Goal: Task Accomplishment & Management: Manage account settings

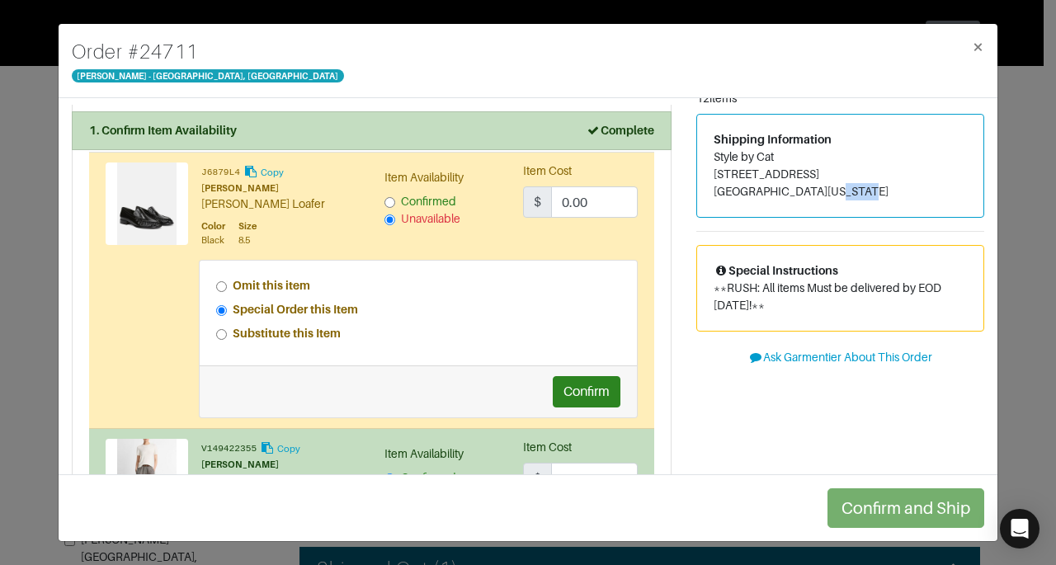
scroll to position [53, 0]
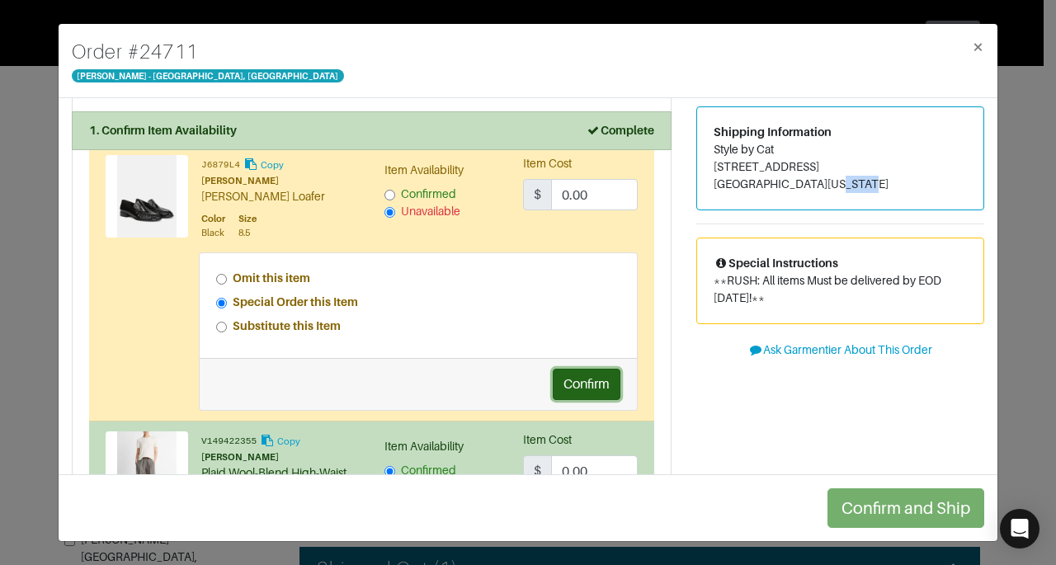
click at [592, 369] on button "Confirm" at bounding box center [587, 384] width 68 height 31
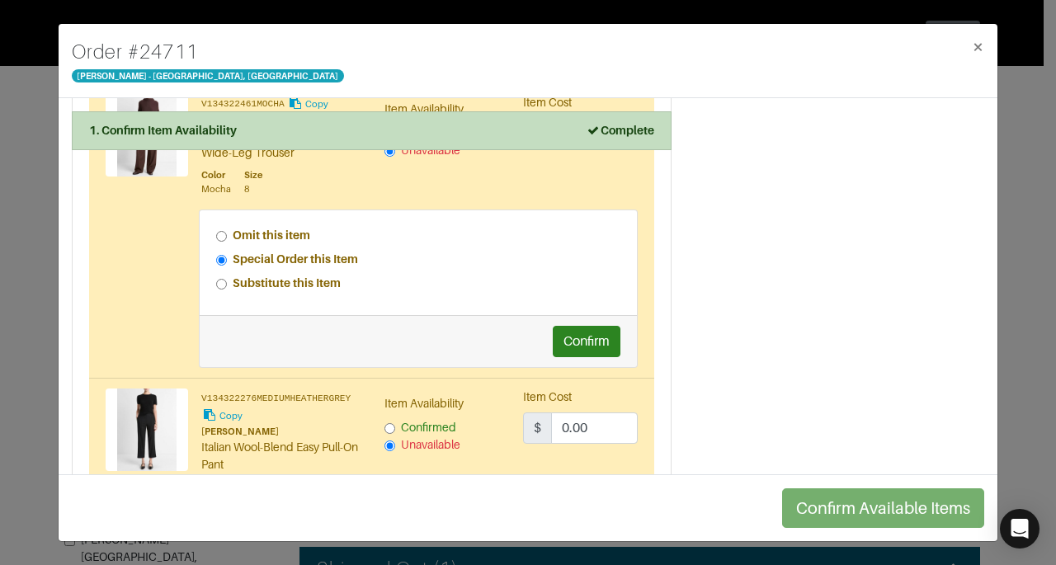
scroll to position [1048, 0]
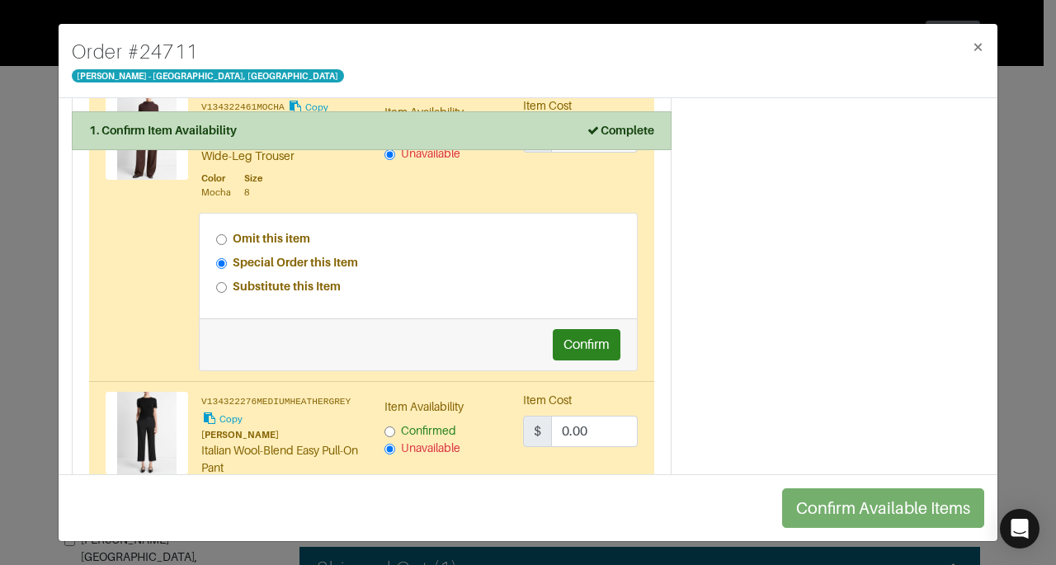
click at [591, 394] on div "Item Cost $ 0.00" at bounding box center [580, 419] width 115 height 55
click at [575, 343] on button "Confirm" at bounding box center [587, 344] width 68 height 31
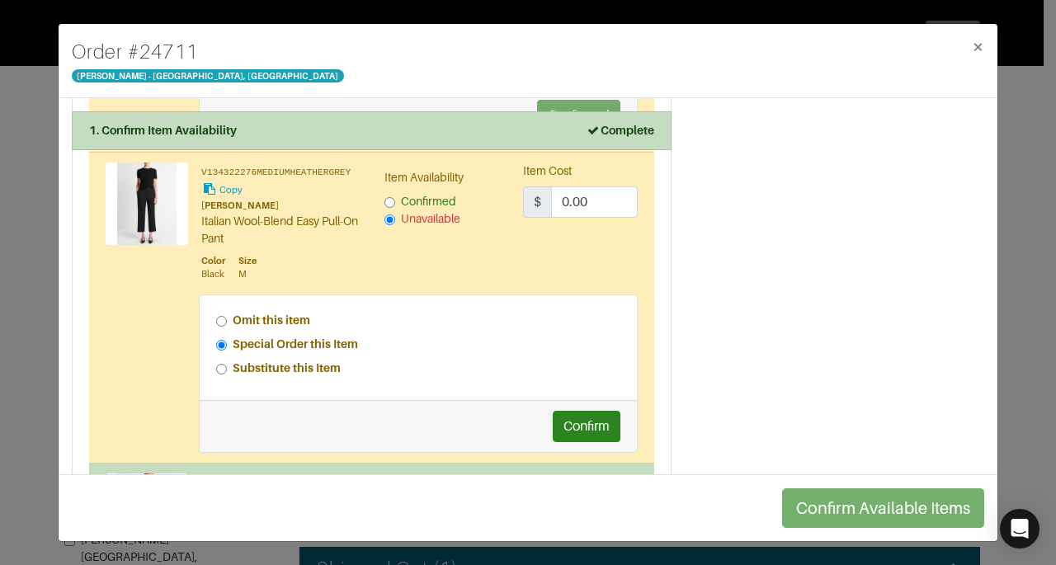
scroll to position [1324, 0]
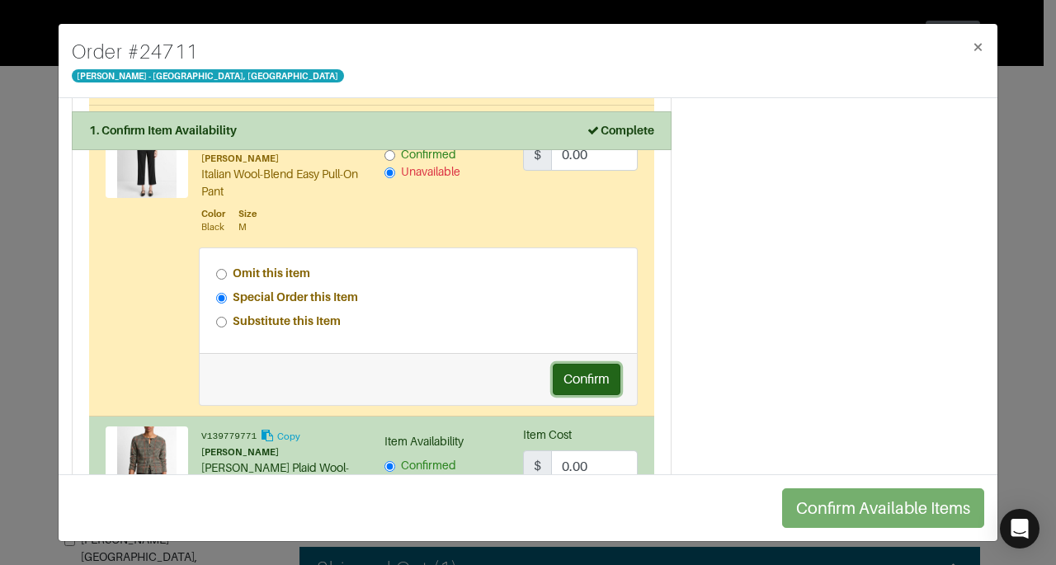
click at [565, 377] on button "Confirm" at bounding box center [587, 379] width 68 height 31
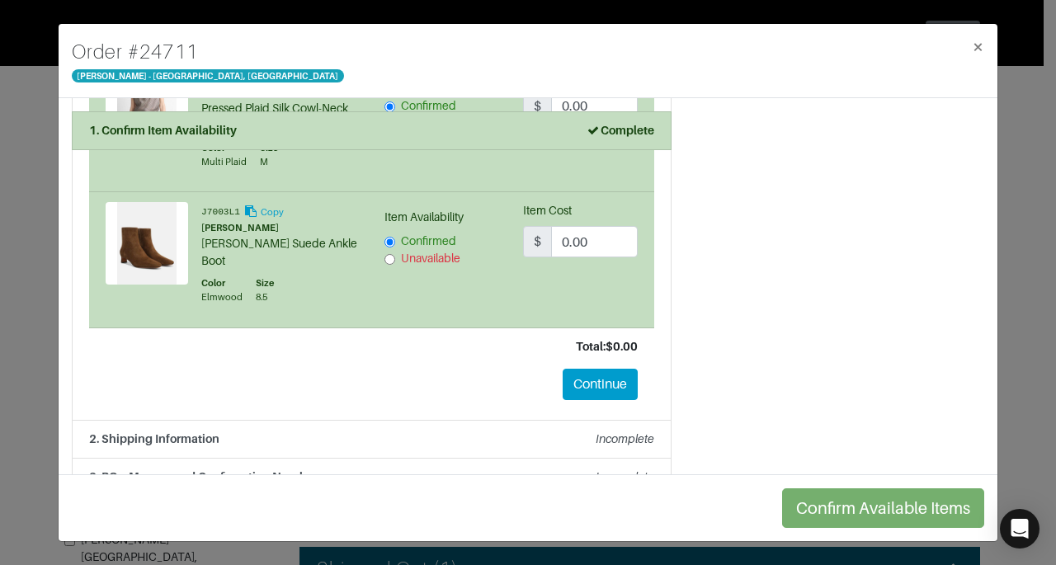
scroll to position [1942, 0]
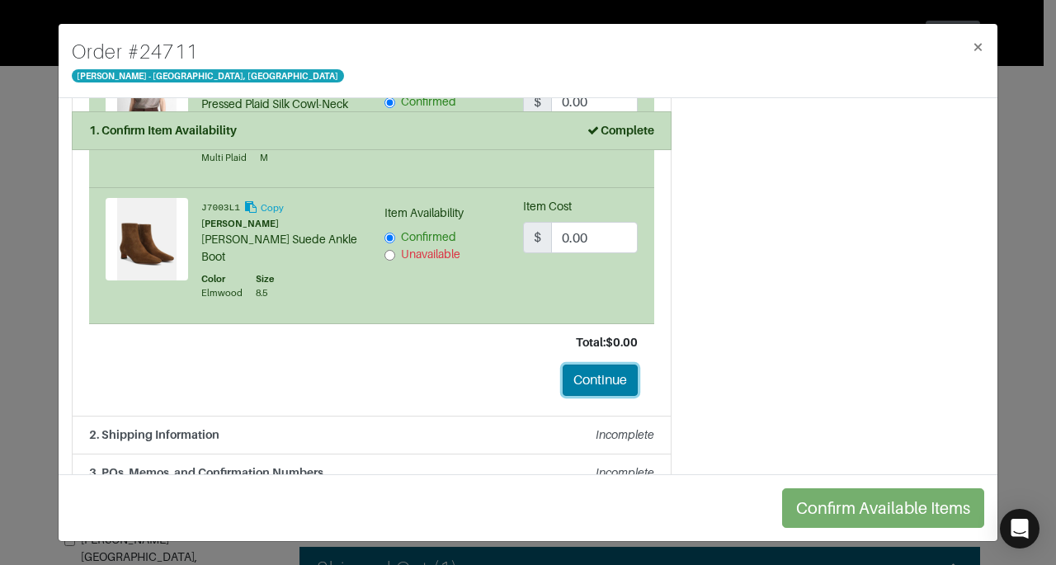
click at [581, 365] on button "Continue" at bounding box center [600, 380] width 75 height 31
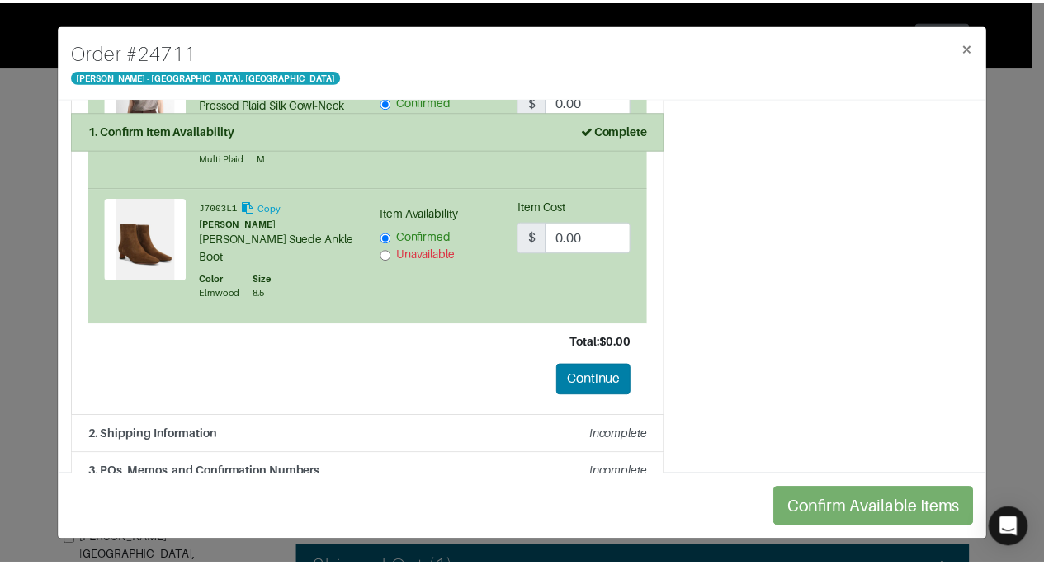
scroll to position [181, 0]
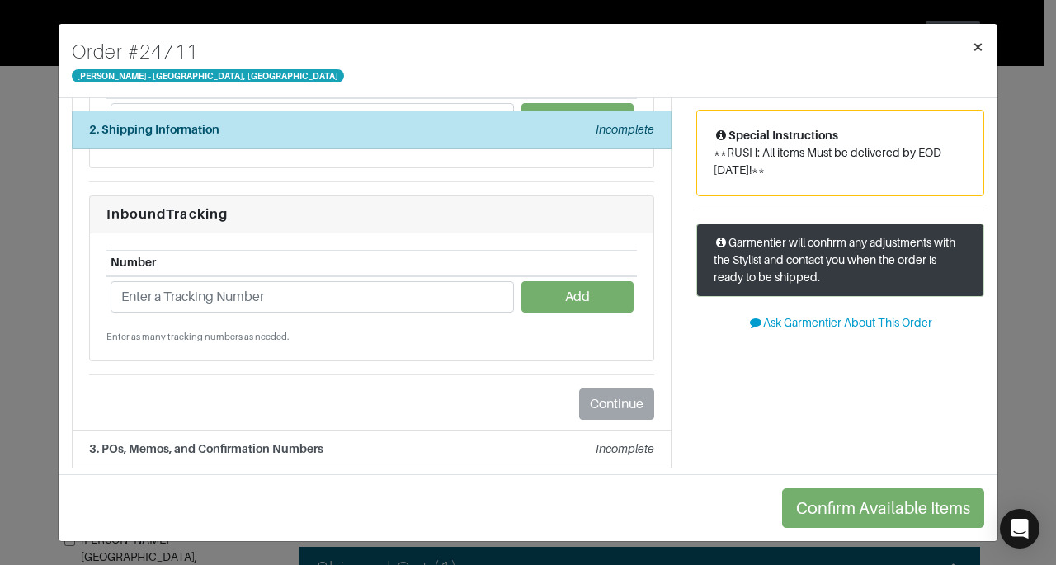
click at [987, 48] on button "×" at bounding box center [978, 47] width 39 height 46
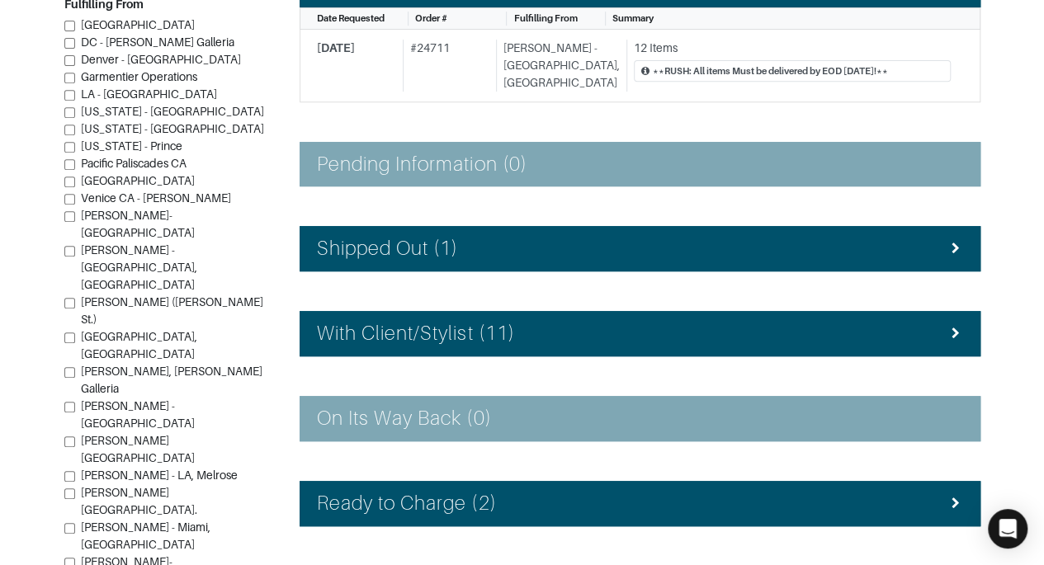
scroll to position [324, 0]
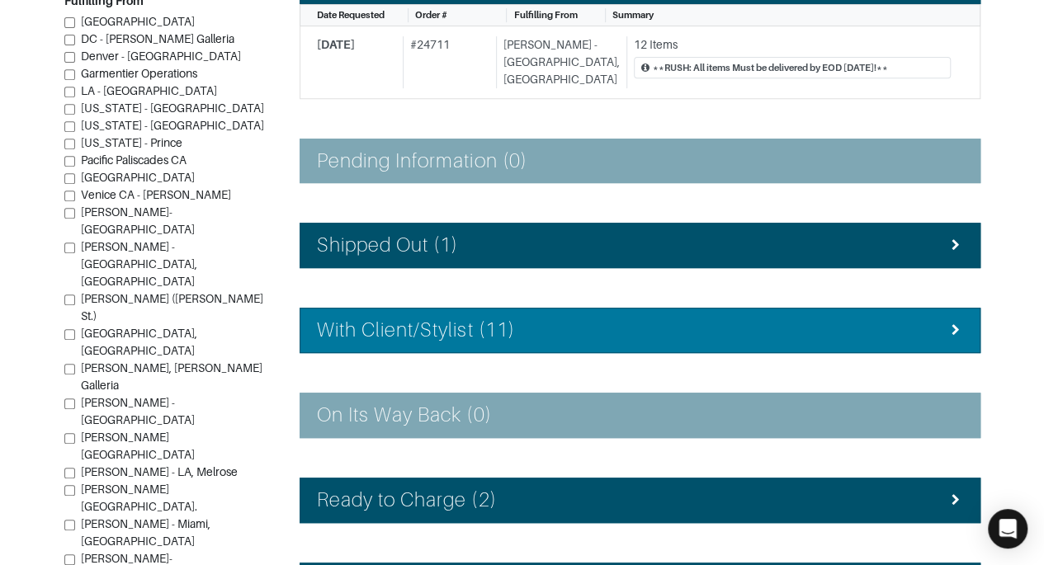
click at [828, 334] on li "With Client/Stylist (11)" at bounding box center [639, 330] width 681 height 45
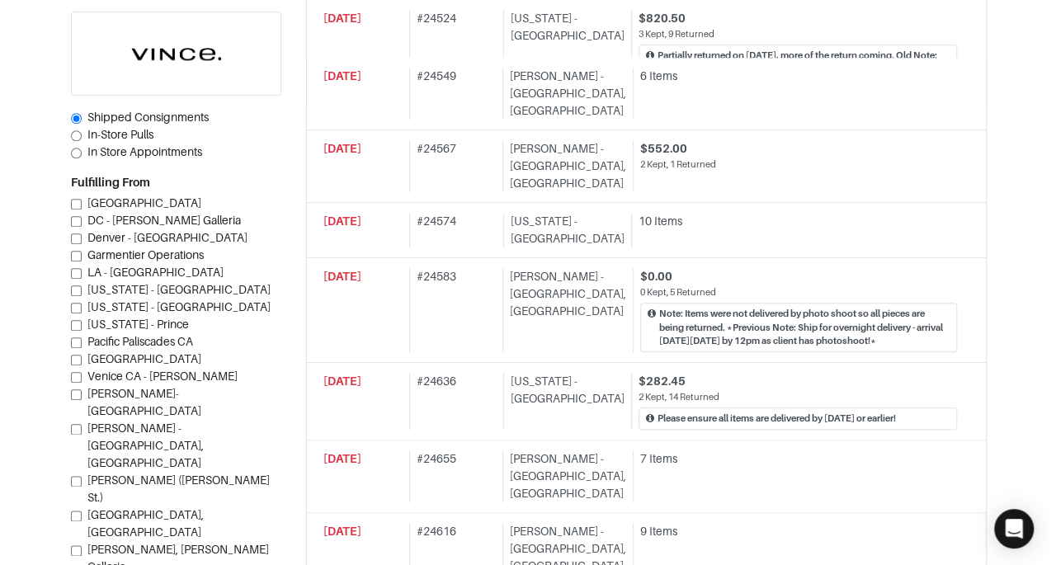
scroll to position [748, 0]
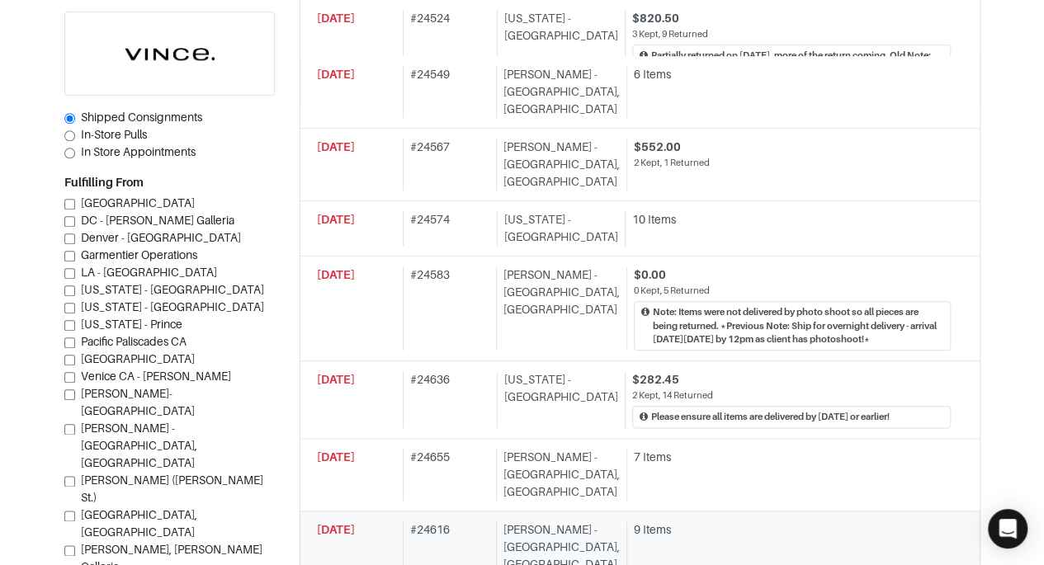
click at [634, 521] on div "9 Items" at bounding box center [792, 529] width 317 height 17
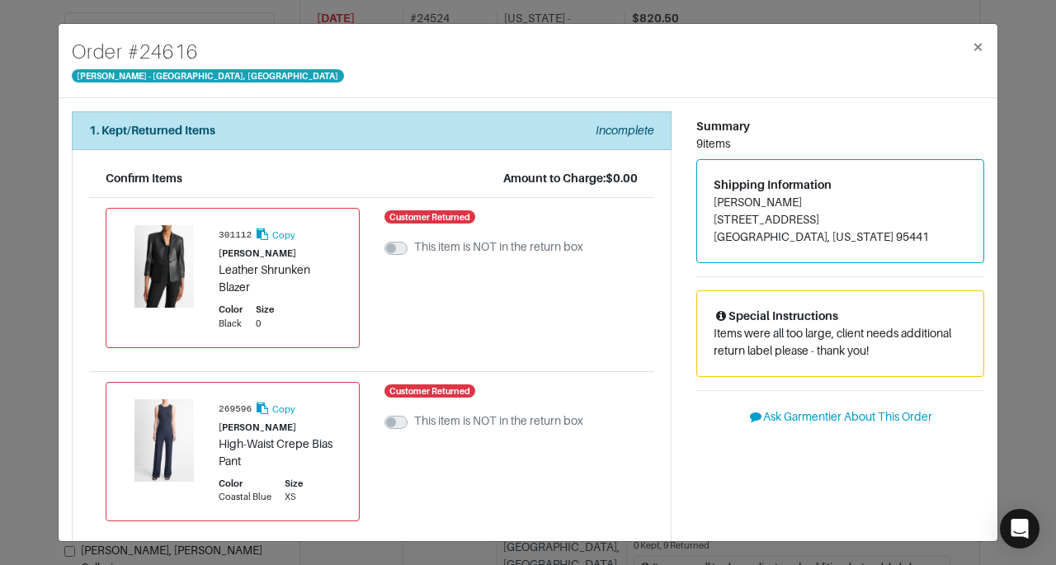
drag, startPoint x: 707, startPoint y: 202, endPoint x: 794, endPoint y: 202, distance: 86.6
click at [794, 202] on address "[PERSON_NAME] [STREET_ADDRESS][US_STATE]" at bounding box center [840, 220] width 253 height 52
click at [834, 173] on div "Shipping Information [PERSON_NAME] [STREET_ADDRESS][US_STATE]" at bounding box center [840, 211] width 286 height 102
drag, startPoint x: 795, startPoint y: 196, endPoint x: 699, endPoint y: 200, distance: 96.6
click at [699, 200] on div "Shipping Information [PERSON_NAME] [STREET_ADDRESS][US_STATE]" at bounding box center [840, 211] width 286 height 102
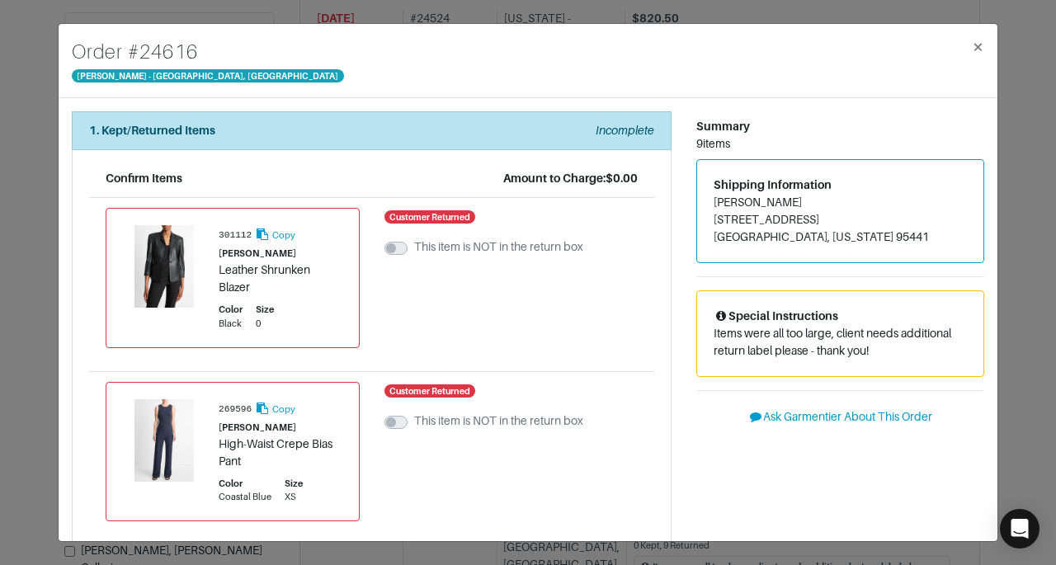
copy address "[PERSON_NAME]"
drag, startPoint x: 708, startPoint y: 217, endPoint x: 802, endPoint y: 219, distance: 94.1
click at [802, 219] on address "[PERSON_NAME] [STREET_ADDRESS][US_STATE]" at bounding box center [840, 220] width 253 height 52
copy address "[STREET_ADDRESS]"
drag, startPoint x: 705, startPoint y: 238, endPoint x: 761, endPoint y: 233, distance: 55.5
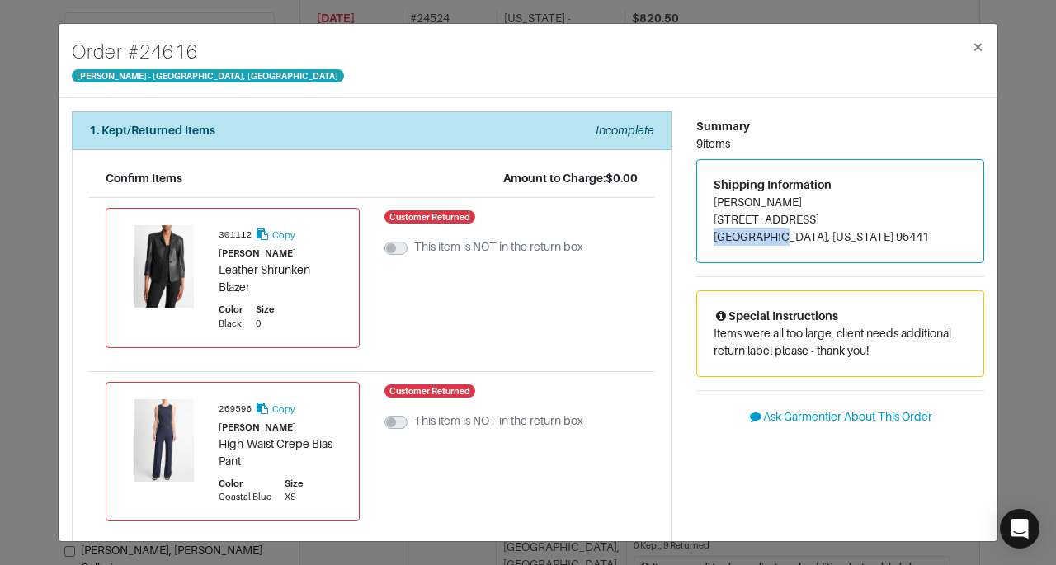
click at [761, 233] on address "[PERSON_NAME] [STREET_ADDRESS][US_STATE]" at bounding box center [840, 220] width 253 height 52
copy address "Geyserville"
drag, startPoint x: 818, startPoint y: 233, endPoint x: 861, endPoint y: 237, distance: 43.0
click at [861, 237] on address "[PERSON_NAME] [STREET_ADDRESS][US_STATE]" at bounding box center [840, 220] width 253 height 52
copy address "95441"
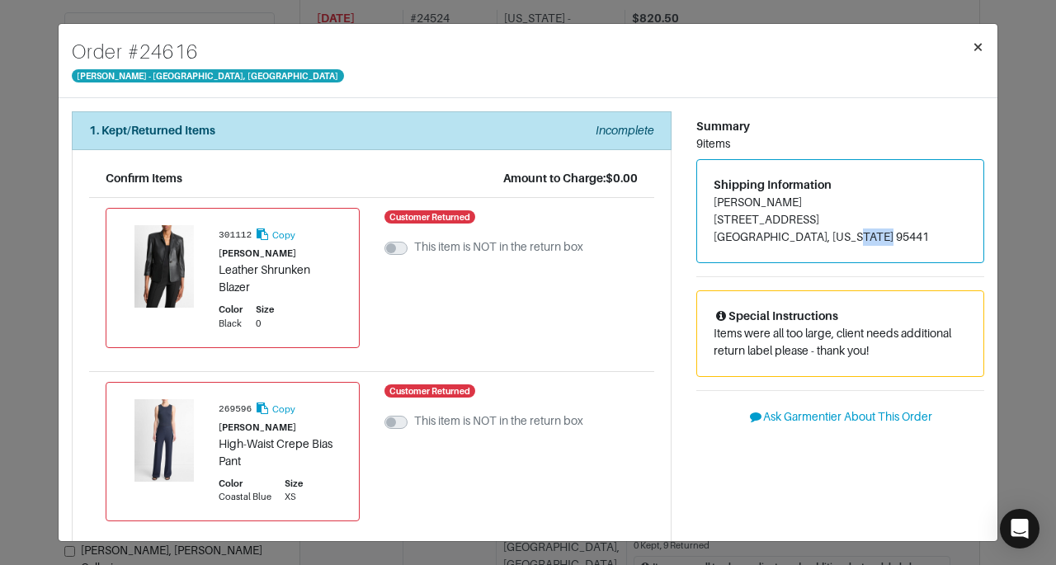
click at [983, 40] on span "×" at bounding box center [978, 46] width 12 height 22
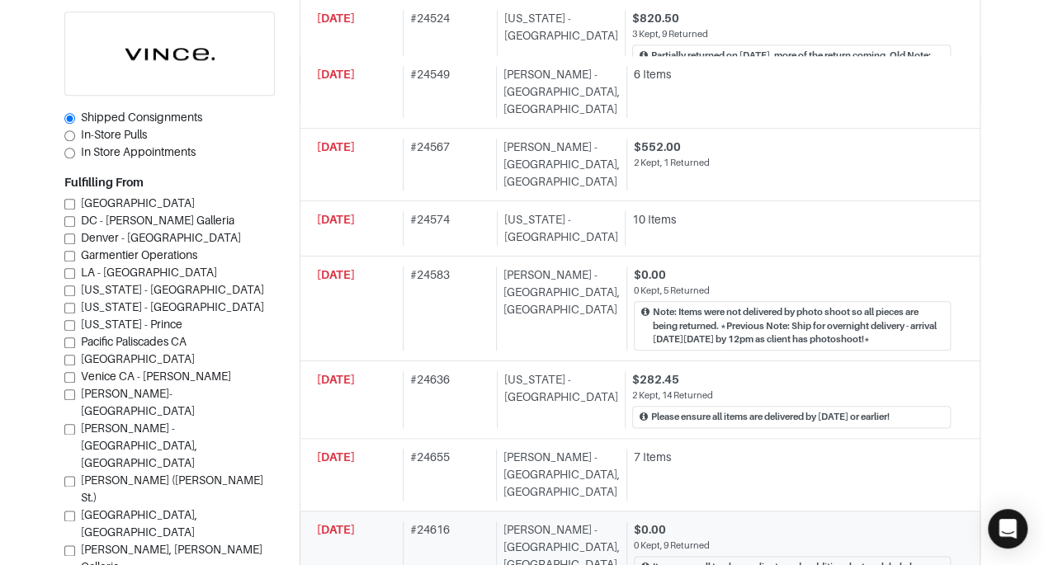
drag, startPoint x: 1041, startPoint y: 279, endPoint x: 1028, endPoint y: 278, distance: 13.2
click at [1028, 278] on section "| Retail Solutions Hi, [PERSON_NAME] ! Menu Home Logout Home Orders Shipped Con…" at bounding box center [522, 176] width 1044 height 1848
click at [1011, 291] on section "| Retail Solutions Hi, [PERSON_NAME] ! Menu Home Logout Home Orders Shipped Con…" at bounding box center [522, 176] width 1044 height 1848
drag, startPoint x: 1041, startPoint y: 285, endPoint x: 1043, endPoint y: 295, distance: 10.9
click at [1043, 295] on section "| Retail Solutions Hi, [PERSON_NAME] ! Menu Home Logout Home Orders Shipped Con…" at bounding box center [522, 176] width 1044 height 1848
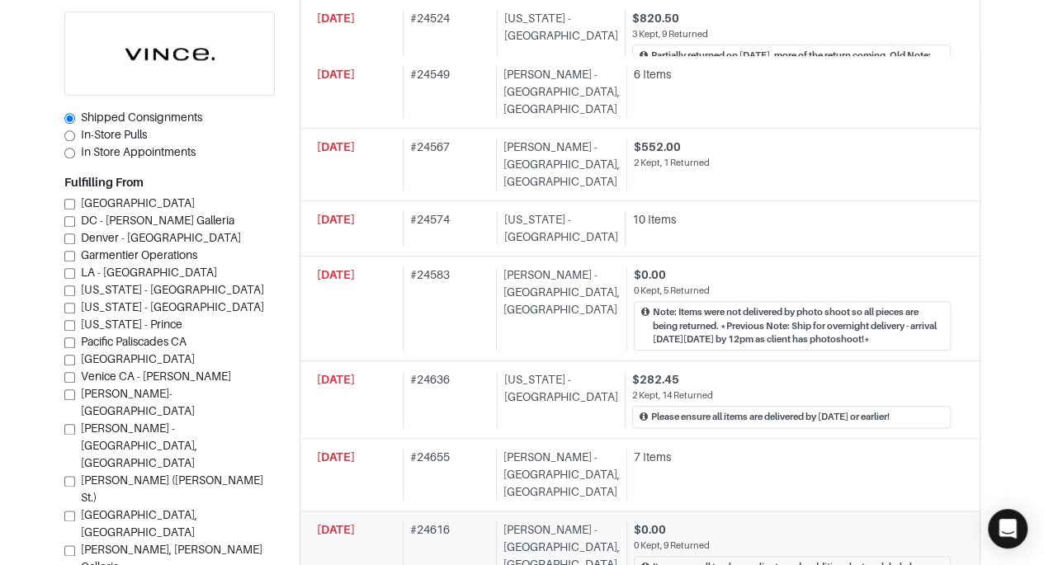
click at [1028, 296] on section "| Retail Solutions Hi, [PERSON_NAME] ! Menu Home Logout Home Orders Shipped Con…" at bounding box center [522, 176] width 1044 height 1848
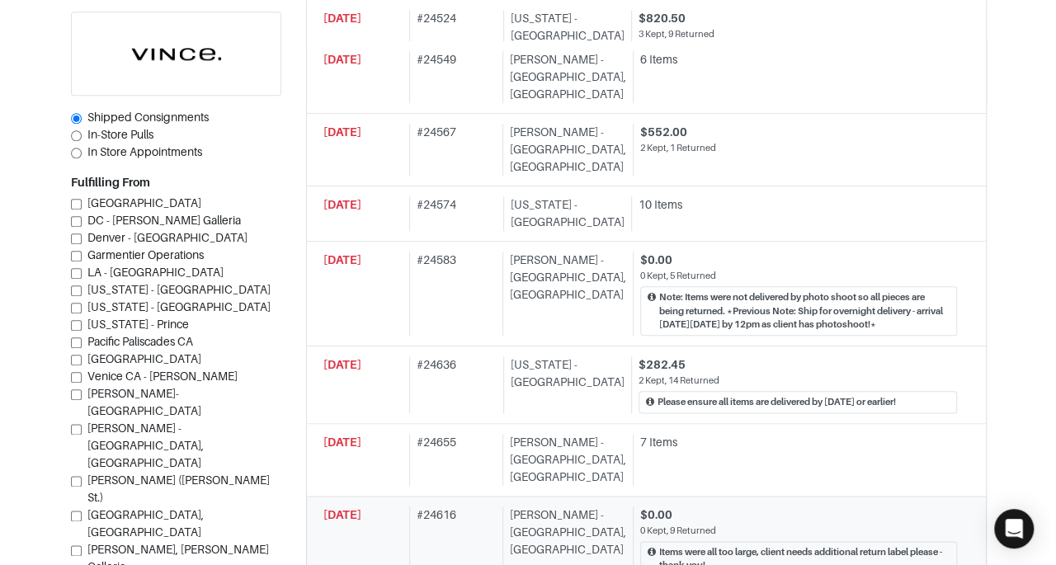
scroll to position [760, 0]
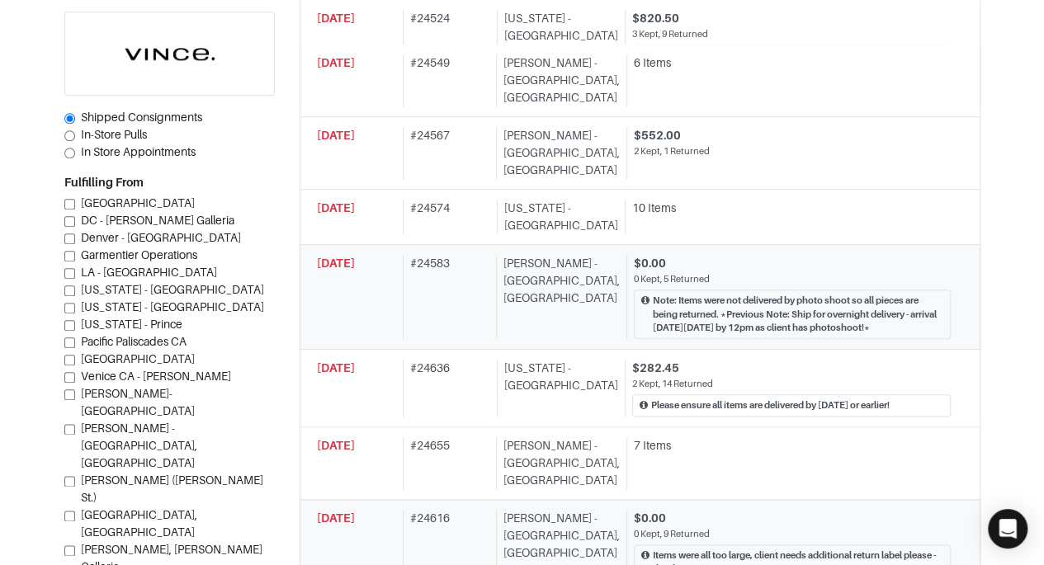
click at [775, 294] on div "Note: Items were not delivered by photo shoot so all pieces are being returned.…" at bounding box center [798, 314] width 290 height 41
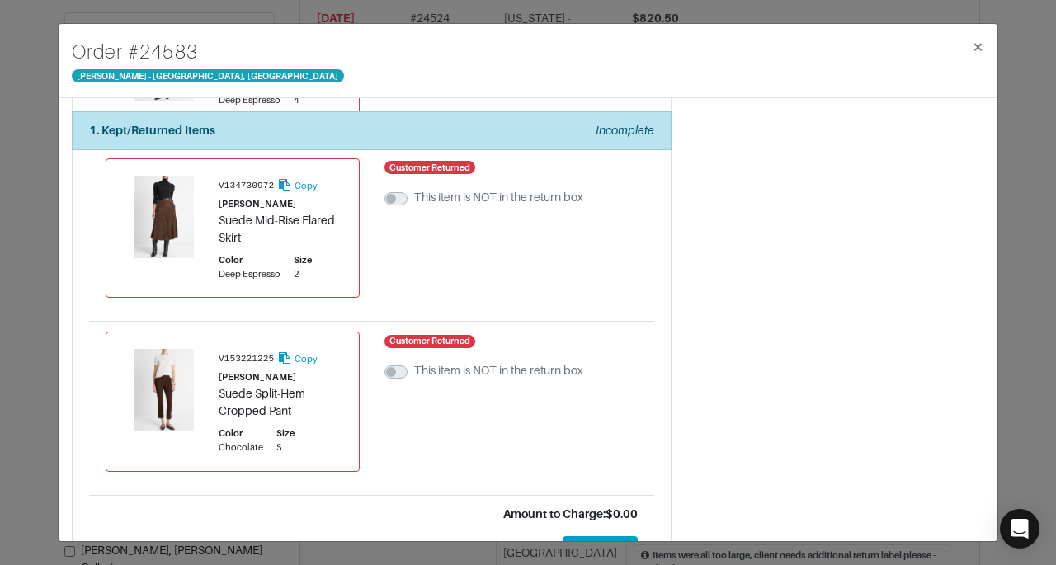
scroll to position [698, 0]
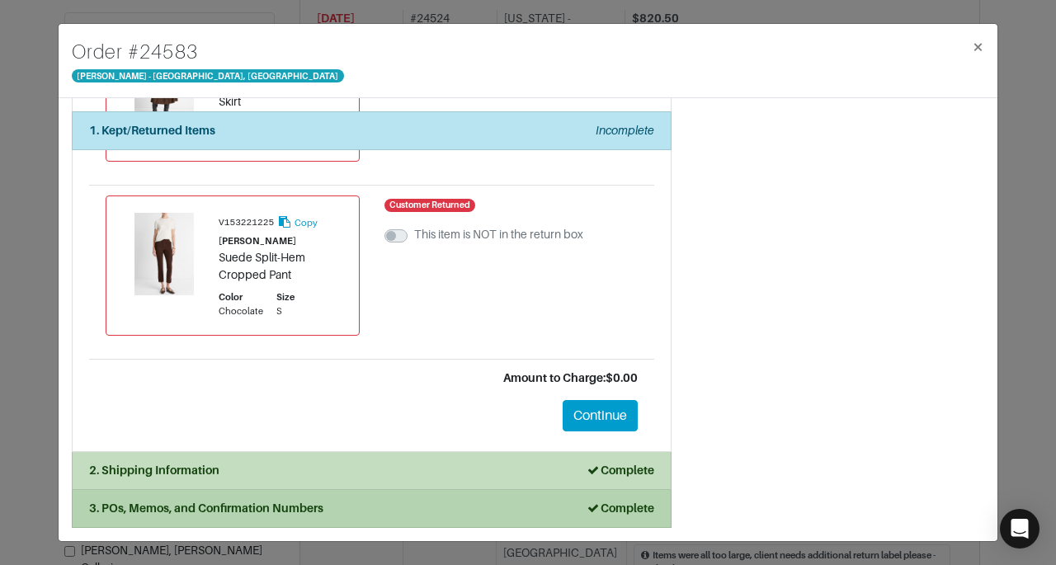
click at [643, 501] on div "Complete" at bounding box center [620, 508] width 68 height 17
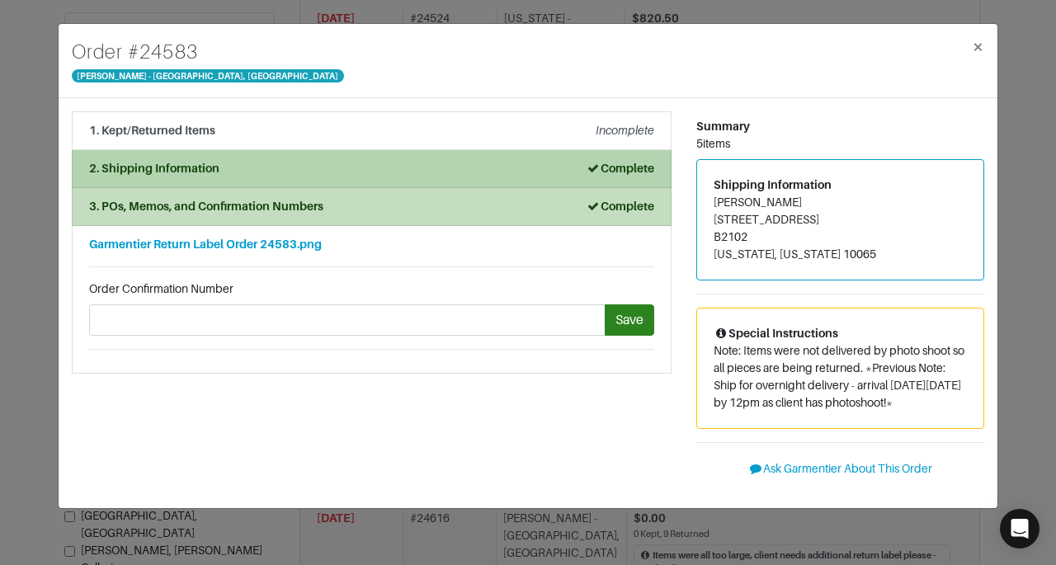
click at [531, 174] on div "2. Shipping Information Complete" at bounding box center [371, 168] width 565 height 17
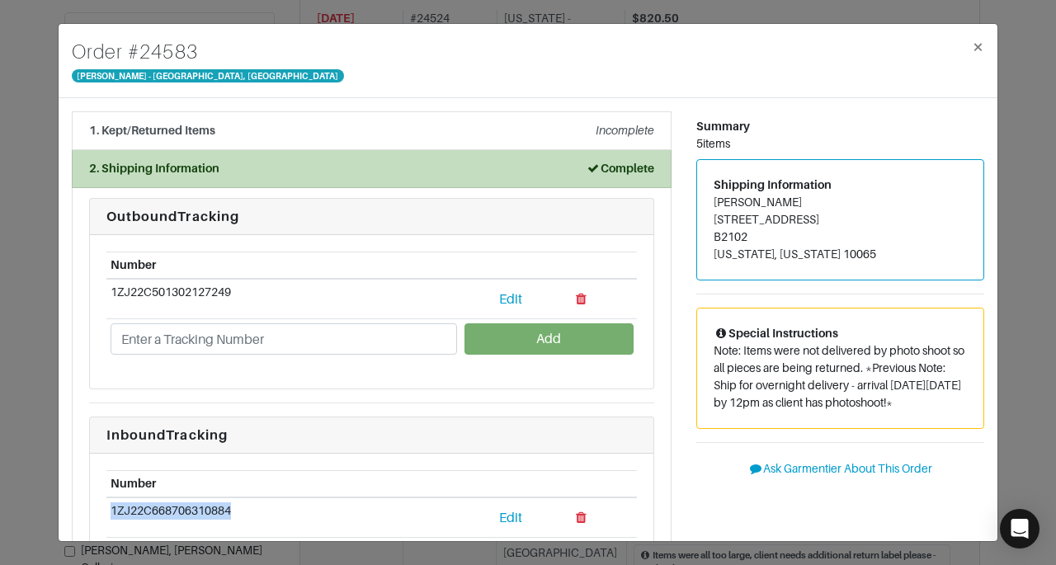
drag, startPoint x: 233, startPoint y: 507, endPoint x: 112, endPoint y: 506, distance: 120.5
click at [112, 506] on td "1ZJ22C668706310884" at bounding box center [283, 517] width 355 height 40
copy td "1ZJ22C668706310884"
drag, startPoint x: 243, startPoint y: 284, endPoint x: 104, endPoint y: 286, distance: 138.6
click at [104, 286] on div "Number 1ZJ22C501302127249 Edit Add" at bounding box center [371, 311] width 563 height 153
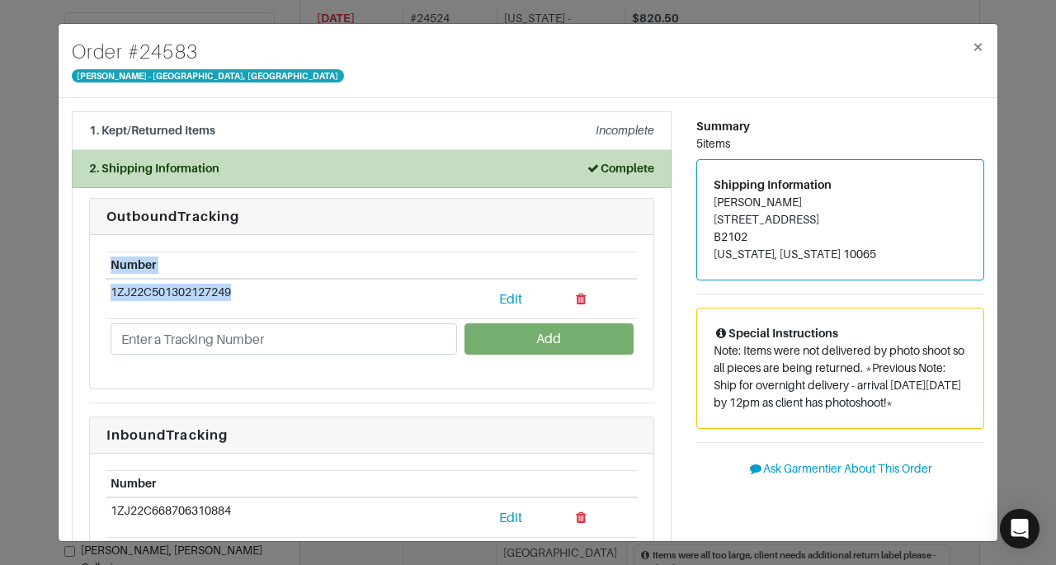
click at [226, 281] on td "1ZJ22C501302127249" at bounding box center [283, 299] width 355 height 40
drag, startPoint x: 229, startPoint y: 288, endPoint x: 112, endPoint y: 280, distance: 117.4
click at [112, 280] on td "1ZJ22C501302127249" at bounding box center [283, 299] width 355 height 40
copy td "1ZJ22C501302127249"
click at [973, 53] on span "×" at bounding box center [978, 46] width 12 height 22
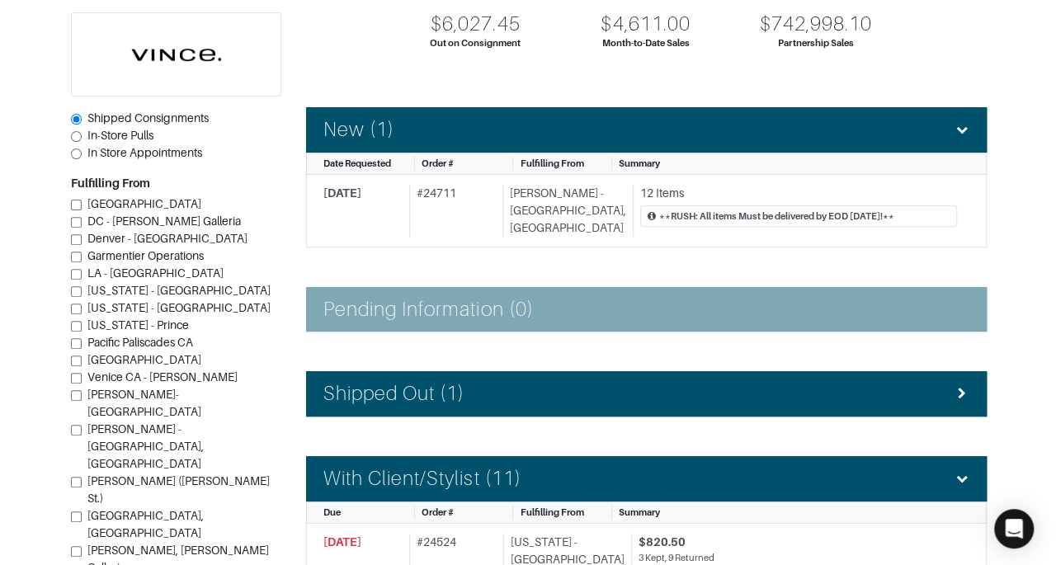
scroll to position [246, 0]
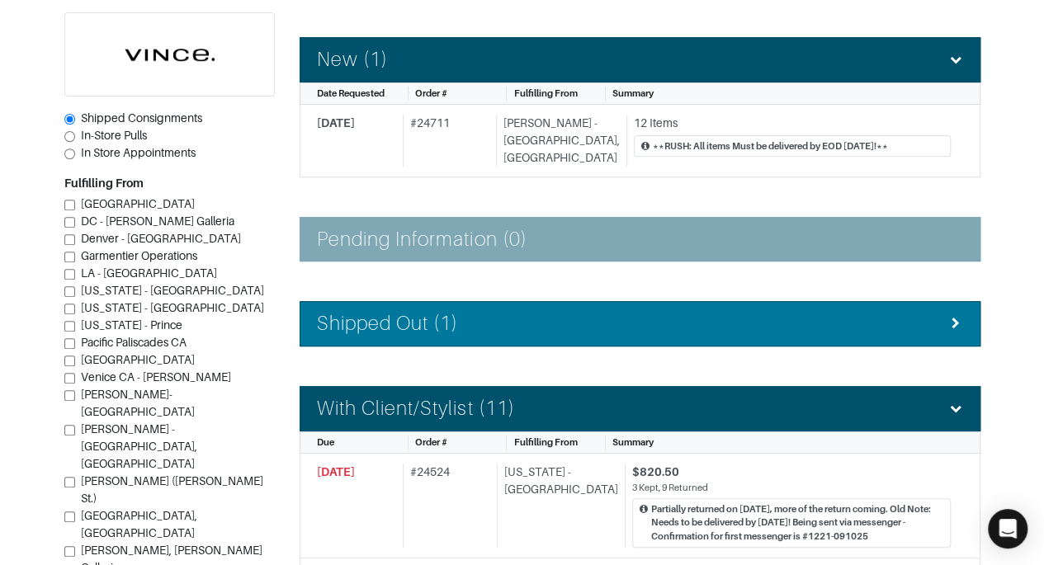
click at [906, 320] on div "Shipped Out (1)" at bounding box center [640, 324] width 646 height 24
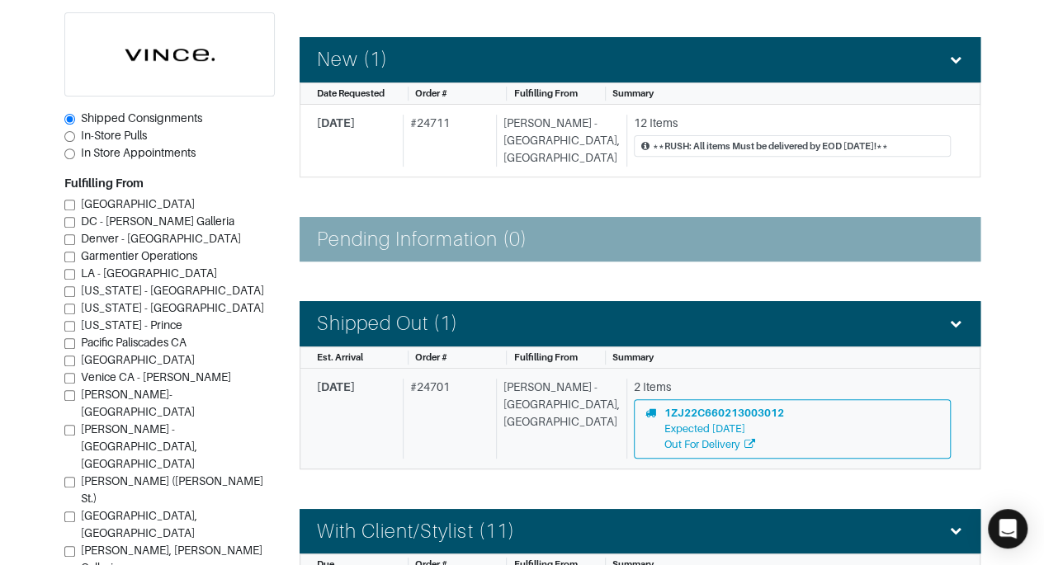
click at [877, 379] on div "2 Items" at bounding box center [792, 387] width 317 height 17
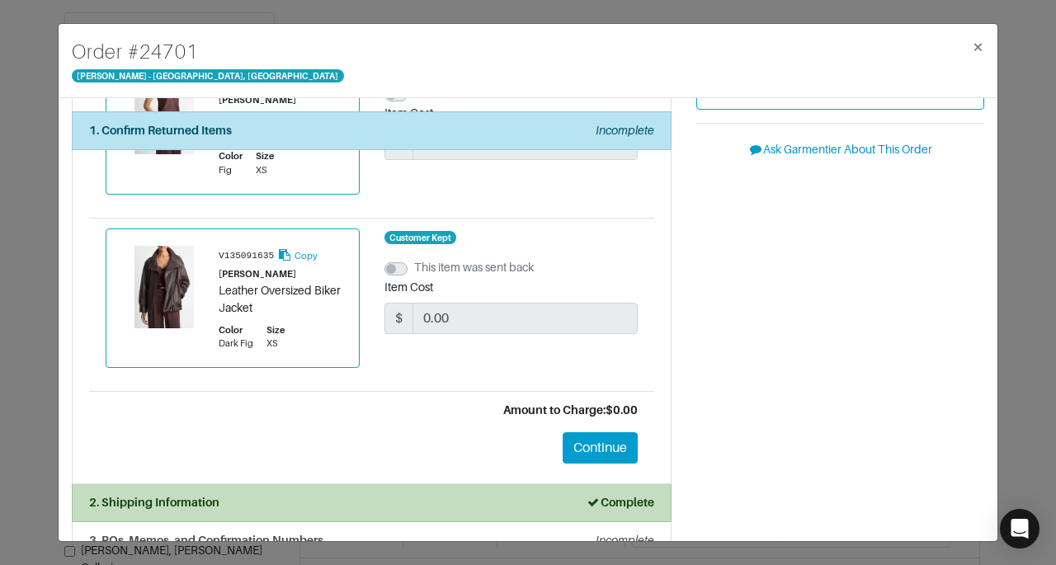
scroll to position [180, 0]
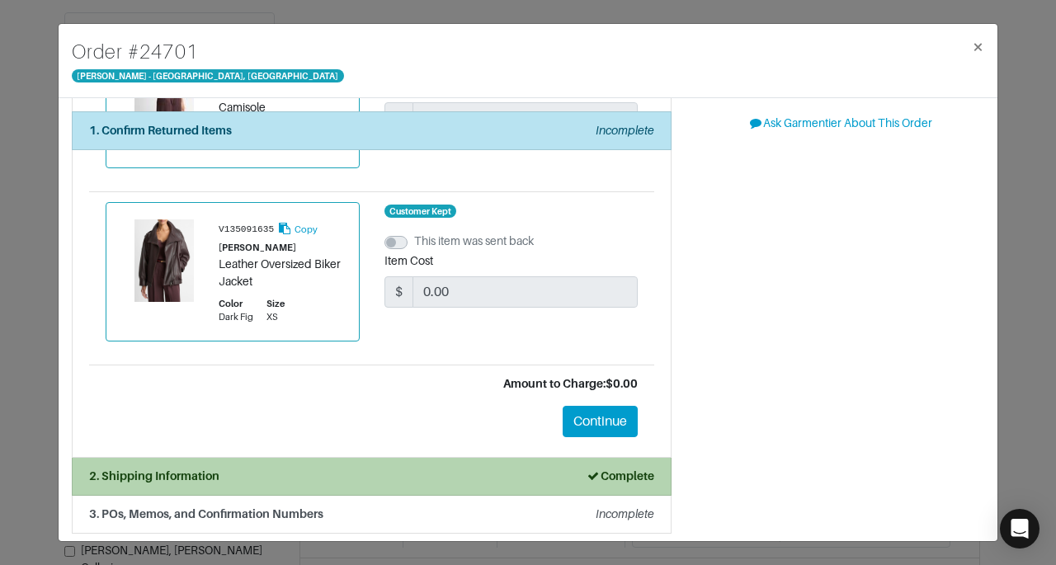
click at [516, 488] on li "2. Shipping Information Complete" at bounding box center [372, 477] width 600 height 38
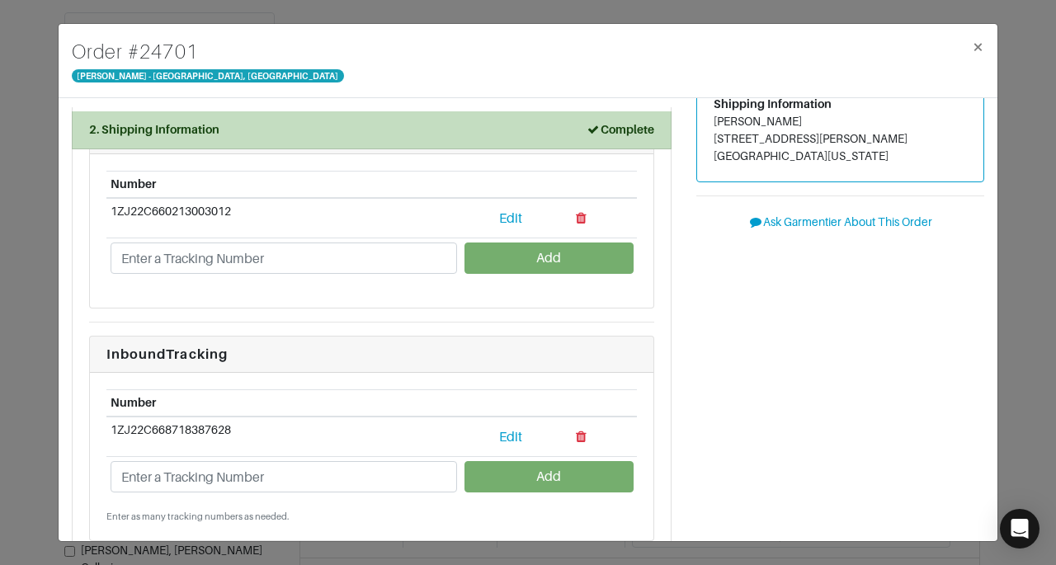
scroll to position [82, 0]
click at [984, 47] on button "×" at bounding box center [978, 47] width 39 height 46
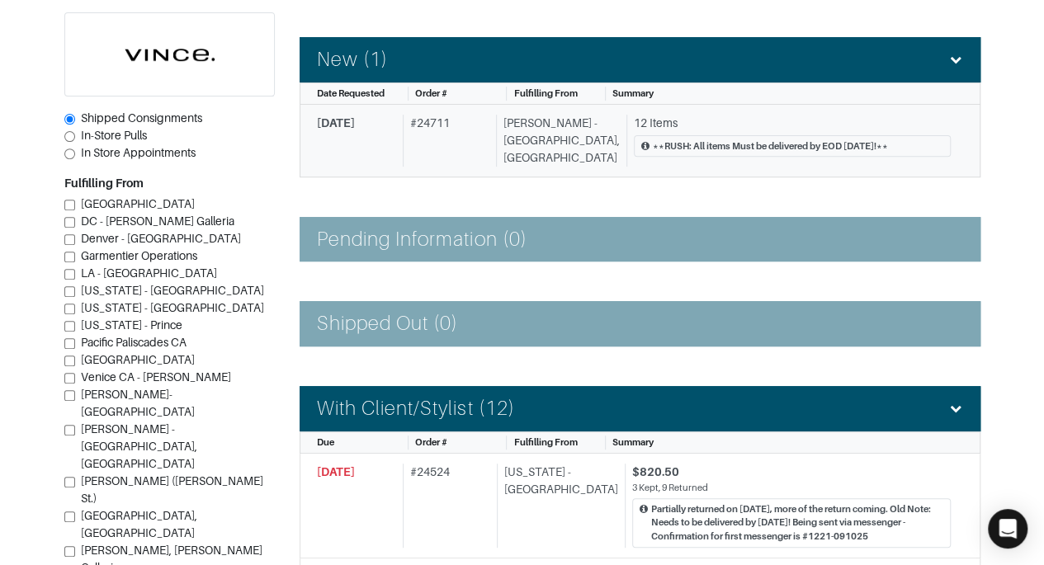
click at [511, 134] on div "[PERSON_NAME] - [GEOGRAPHIC_DATA], [GEOGRAPHIC_DATA]" at bounding box center [558, 141] width 124 height 52
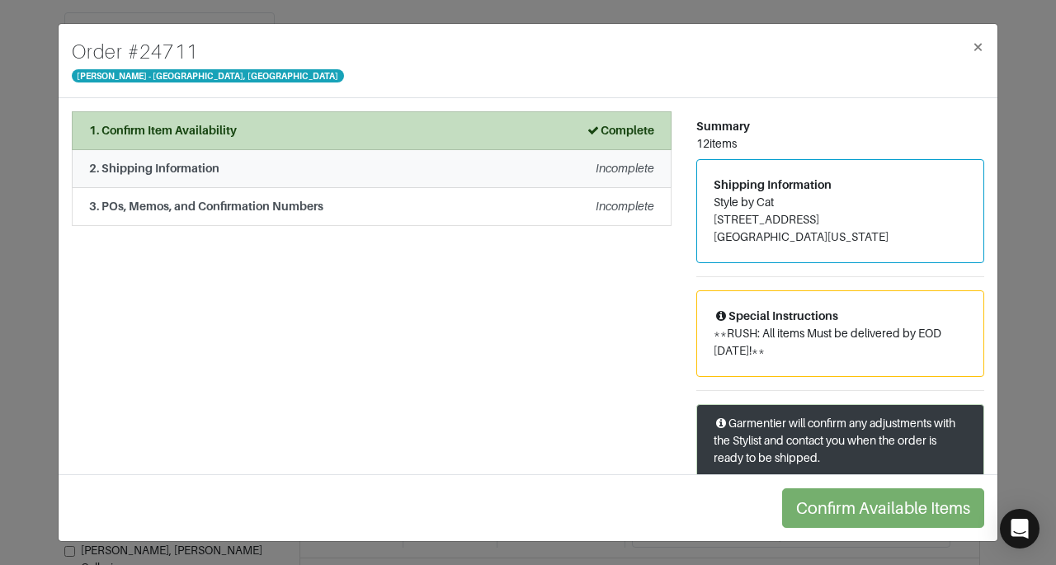
click at [536, 166] on div "2. Shipping Information Incomplete" at bounding box center [371, 168] width 565 height 17
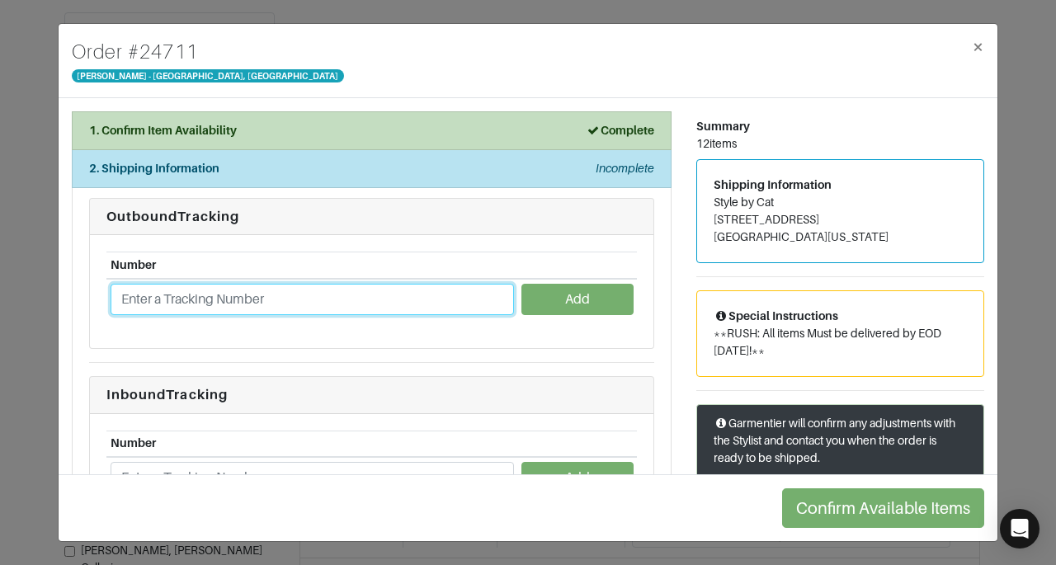
click at [350, 309] on input "text" at bounding box center [312, 299] width 403 height 31
paste input "1ZJ22C661326421454"
type input "1ZJ22C661326421454"
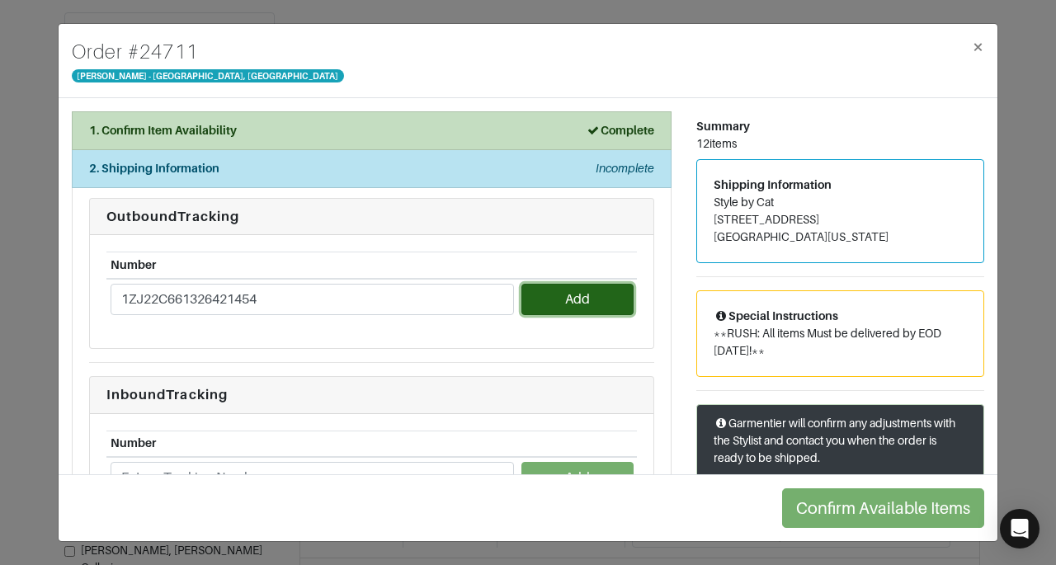
click at [573, 305] on button "Add" at bounding box center [576, 299] width 111 height 31
